Goal: Navigation & Orientation: Find specific page/section

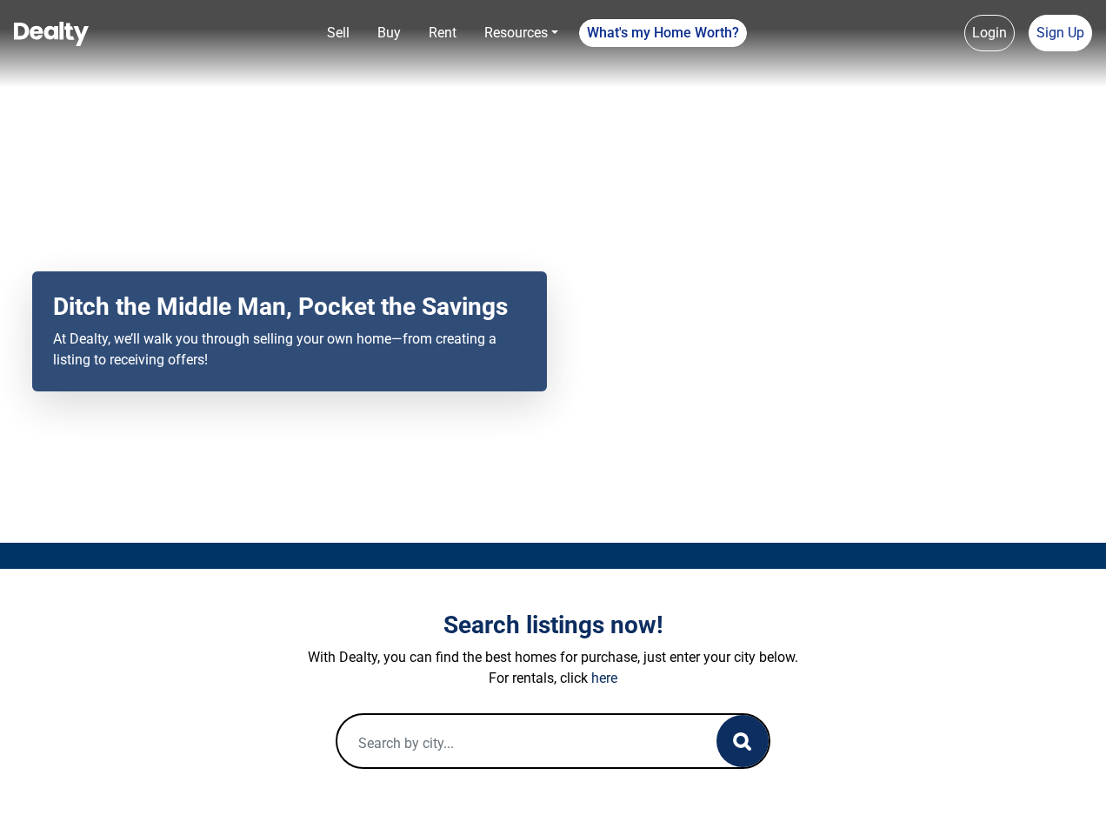
click at [553, 417] on div "Your browser does not support the video tag. Ditch the Middle Man, Pocket the S…" at bounding box center [553, 271] width 1106 height 543
click at [338, 33] on link "Sell" at bounding box center [338, 33] width 37 height 35
click at [389, 33] on nav "Sell Buy Rent Resources Loan Calculator Loan Options Find an agent What's my Ho…" at bounding box center [553, 43] width 1106 height 87
click at [443, 33] on link "Rent" at bounding box center [443, 33] width 42 height 35
click at [521, 33] on link "Resources" at bounding box center [521, 33] width 88 height 35
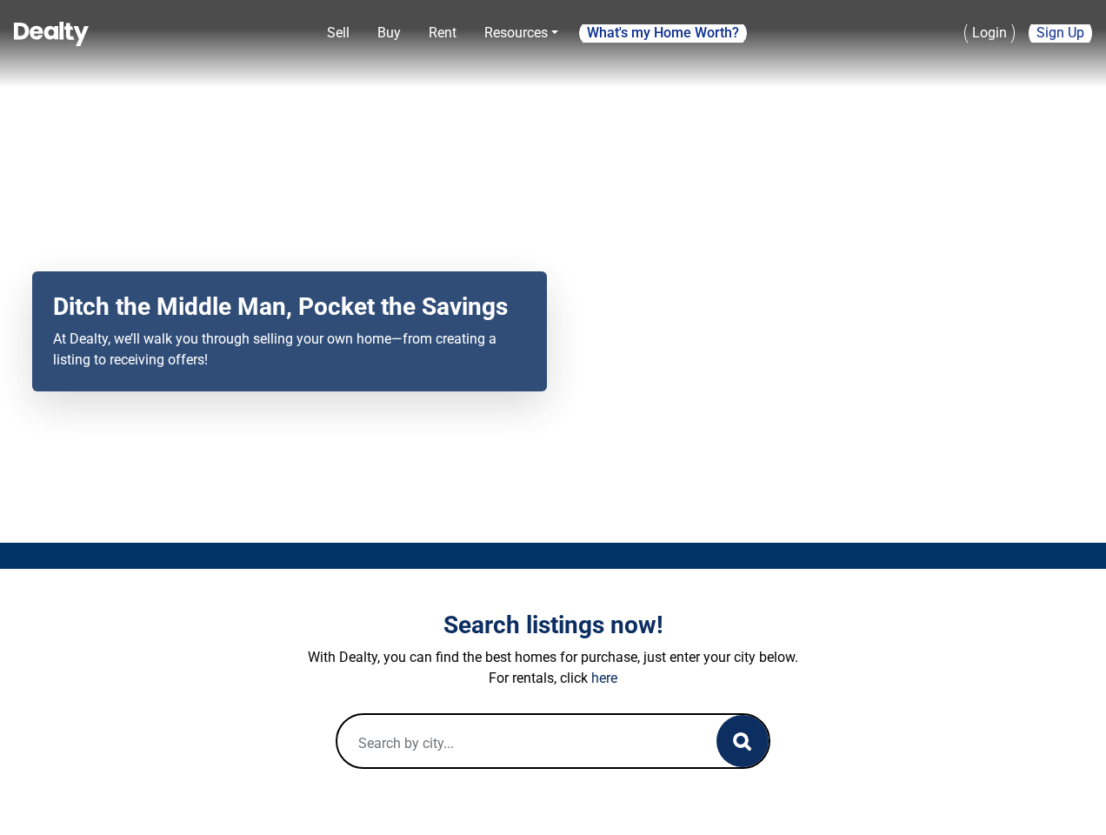
click at [663, 33] on link "What's my Home Worth?" at bounding box center [663, 33] width 168 height 28
click at [989, 33] on link "Login" at bounding box center [989, 33] width 50 height 37
click at [1060, 33] on link "Sign Up" at bounding box center [1060, 33] width 63 height 37
click at [742, 741] on icon "button" at bounding box center [742, 741] width 18 height 18
